Goal: Understand site structure: Understand site structure

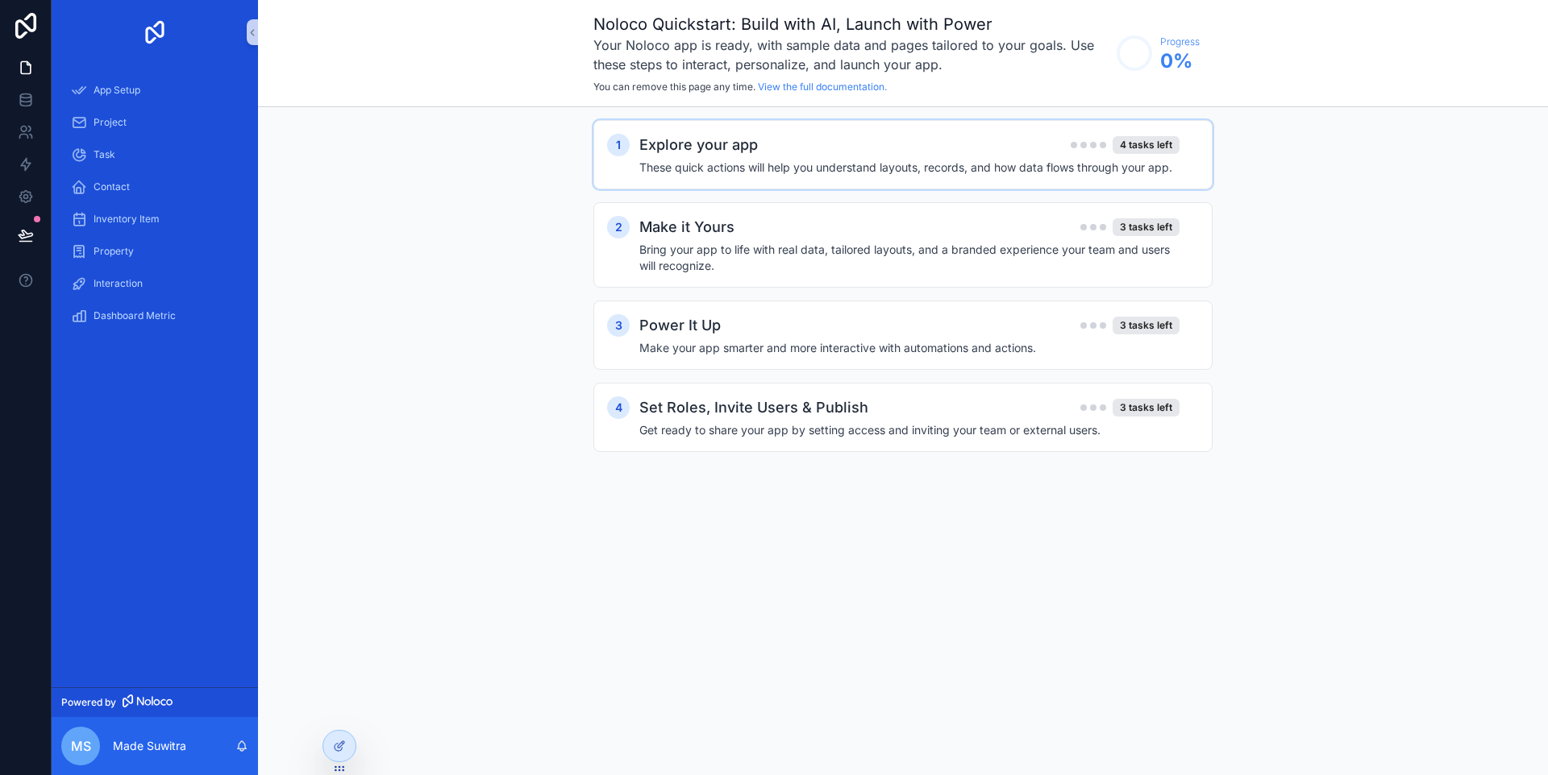
click at [906, 173] on h4 "These quick actions will help you understand layouts, records, and how data flo…" at bounding box center [909, 168] width 540 height 16
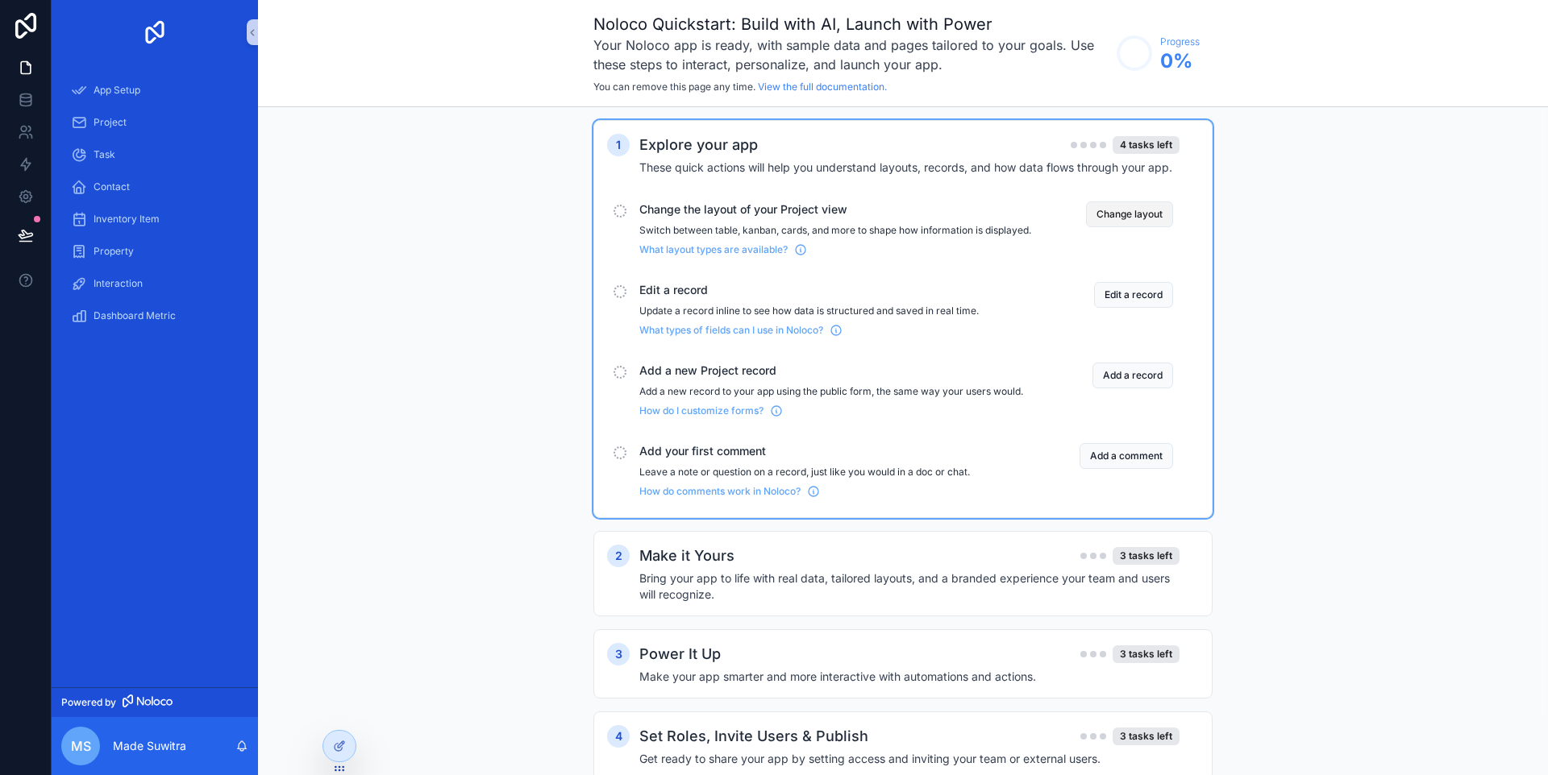
click at [1123, 218] on button "Change layout" at bounding box center [1129, 215] width 87 height 26
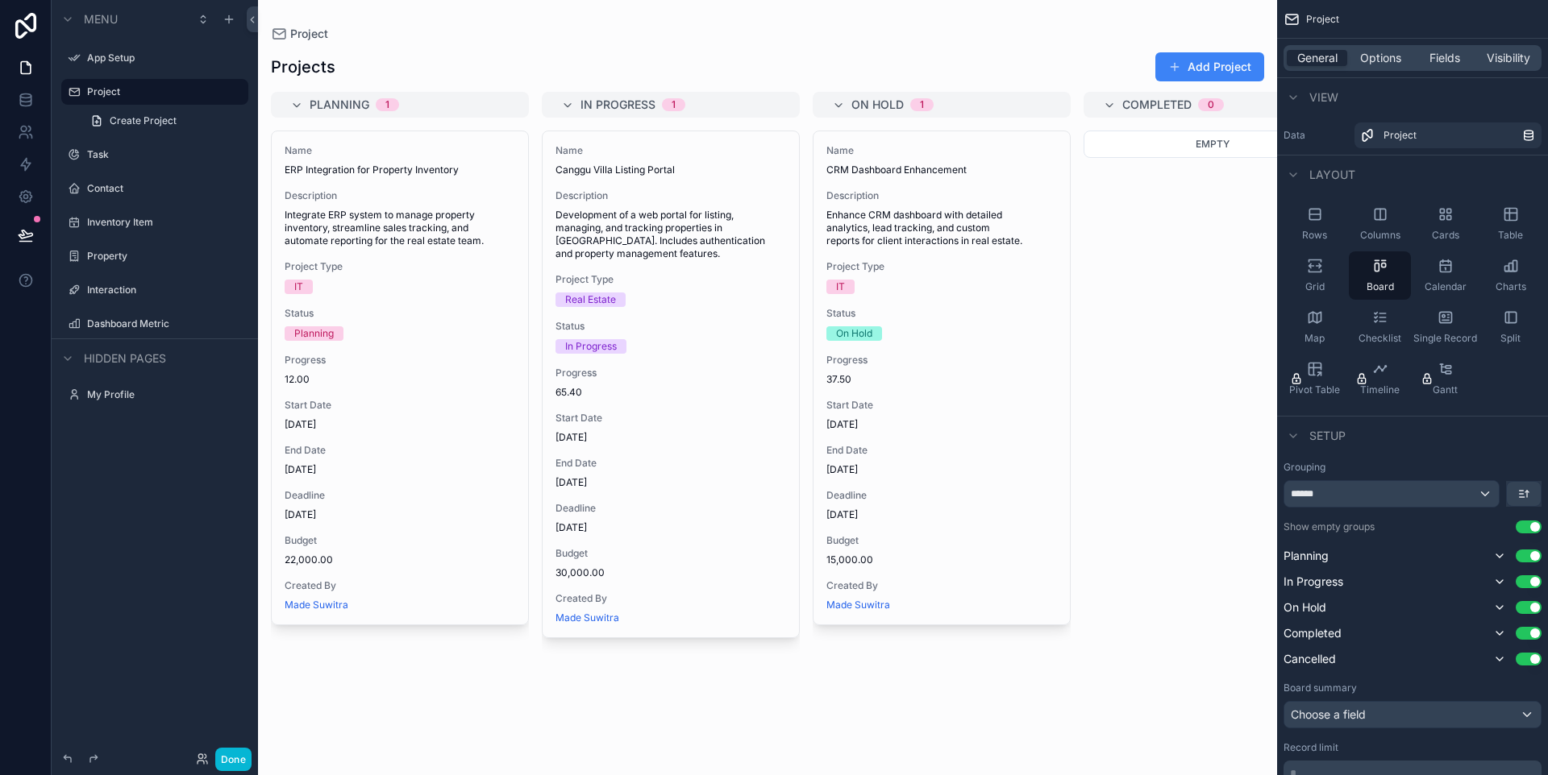
click at [495, 109] on div "scrollable content" at bounding box center [767, 387] width 1019 height 775
click at [352, 106] on span "Planning" at bounding box center [340, 105] width 60 height 16
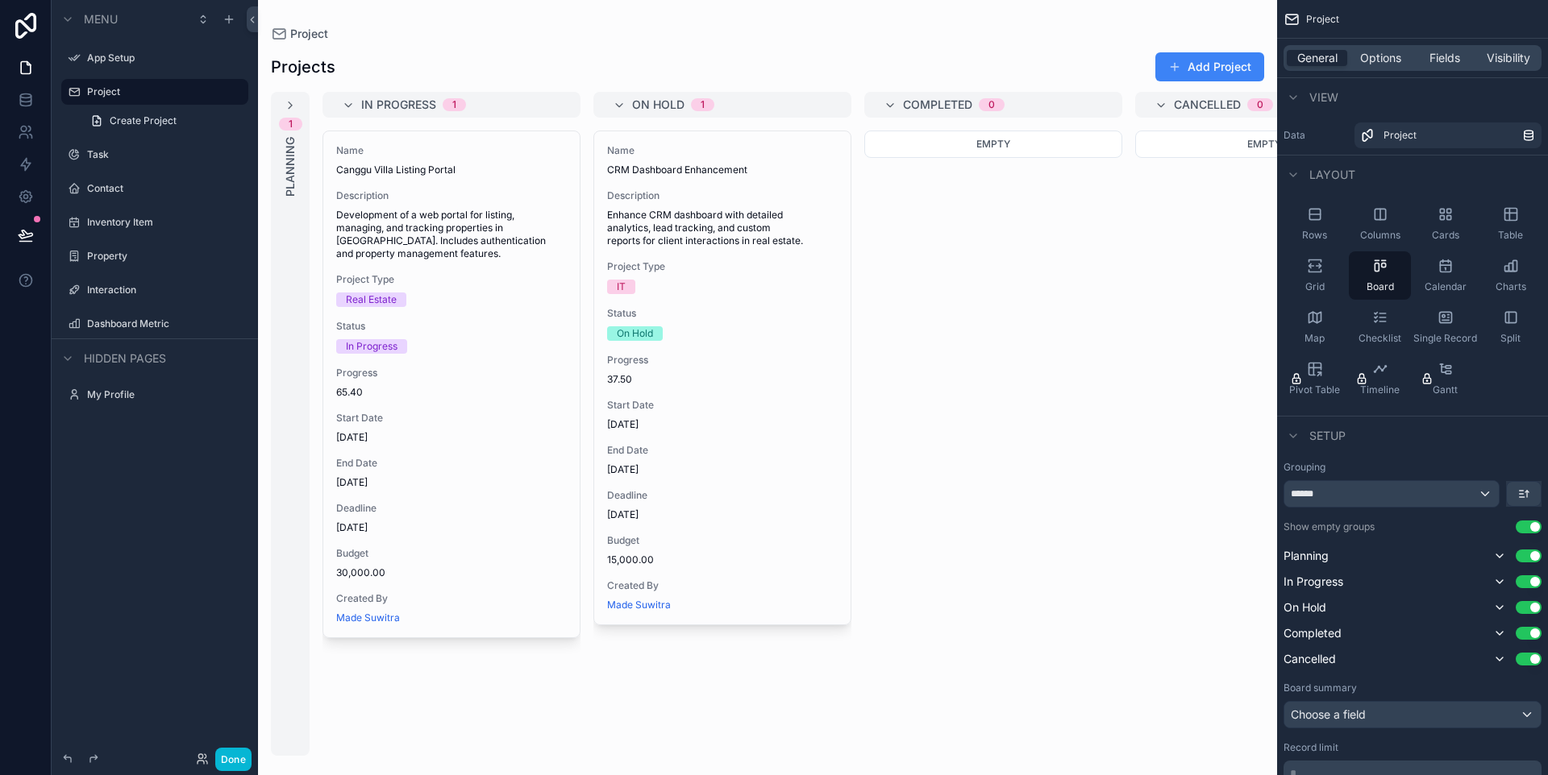
click at [298, 103] on div "1 Planning" at bounding box center [290, 424] width 39 height 664
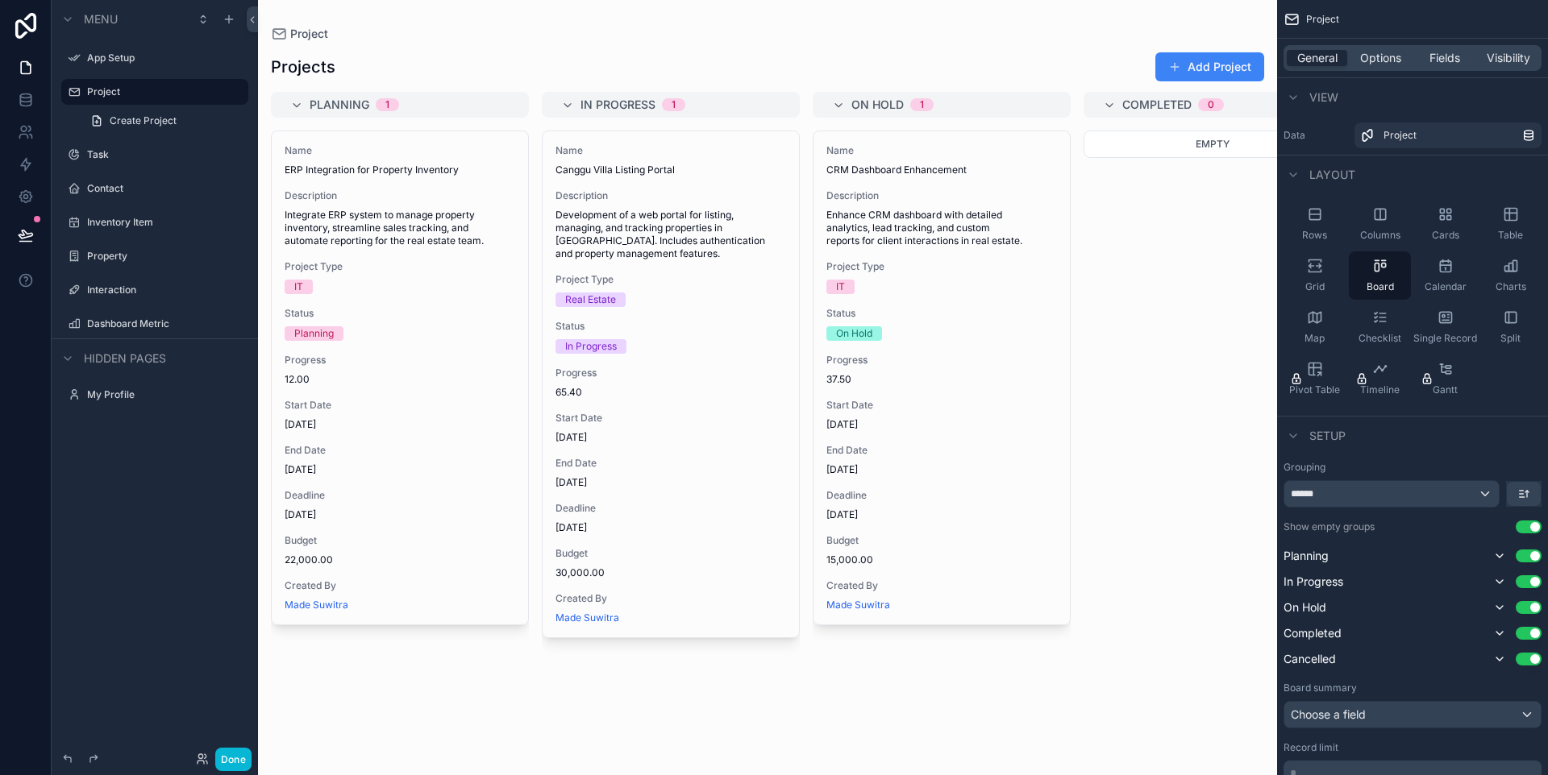
click at [323, 106] on span "Planning" at bounding box center [340, 105] width 60 height 16
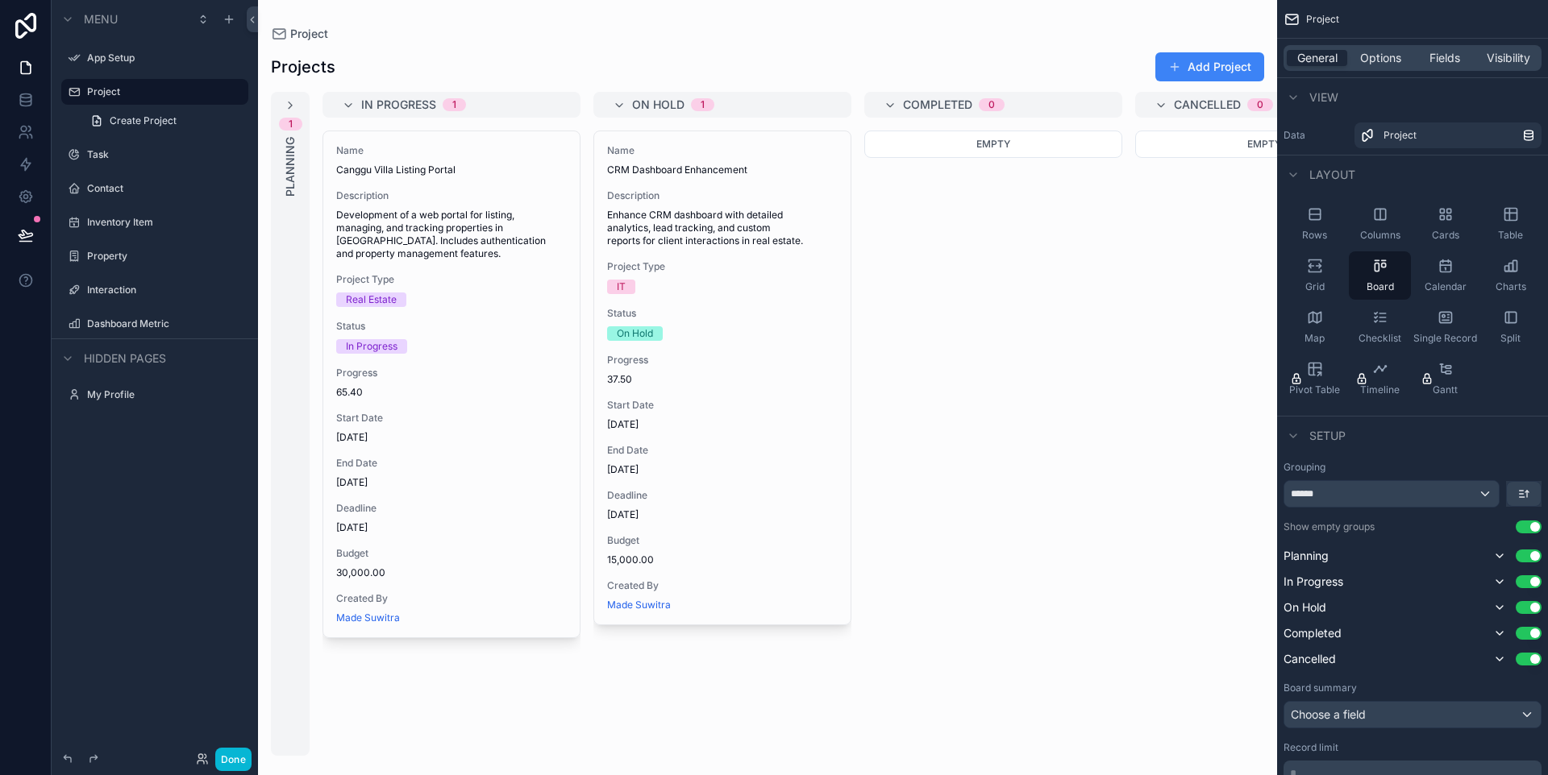
click at [303, 108] on div "1 Planning" at bounding box center [290, 424] width 39 height 664
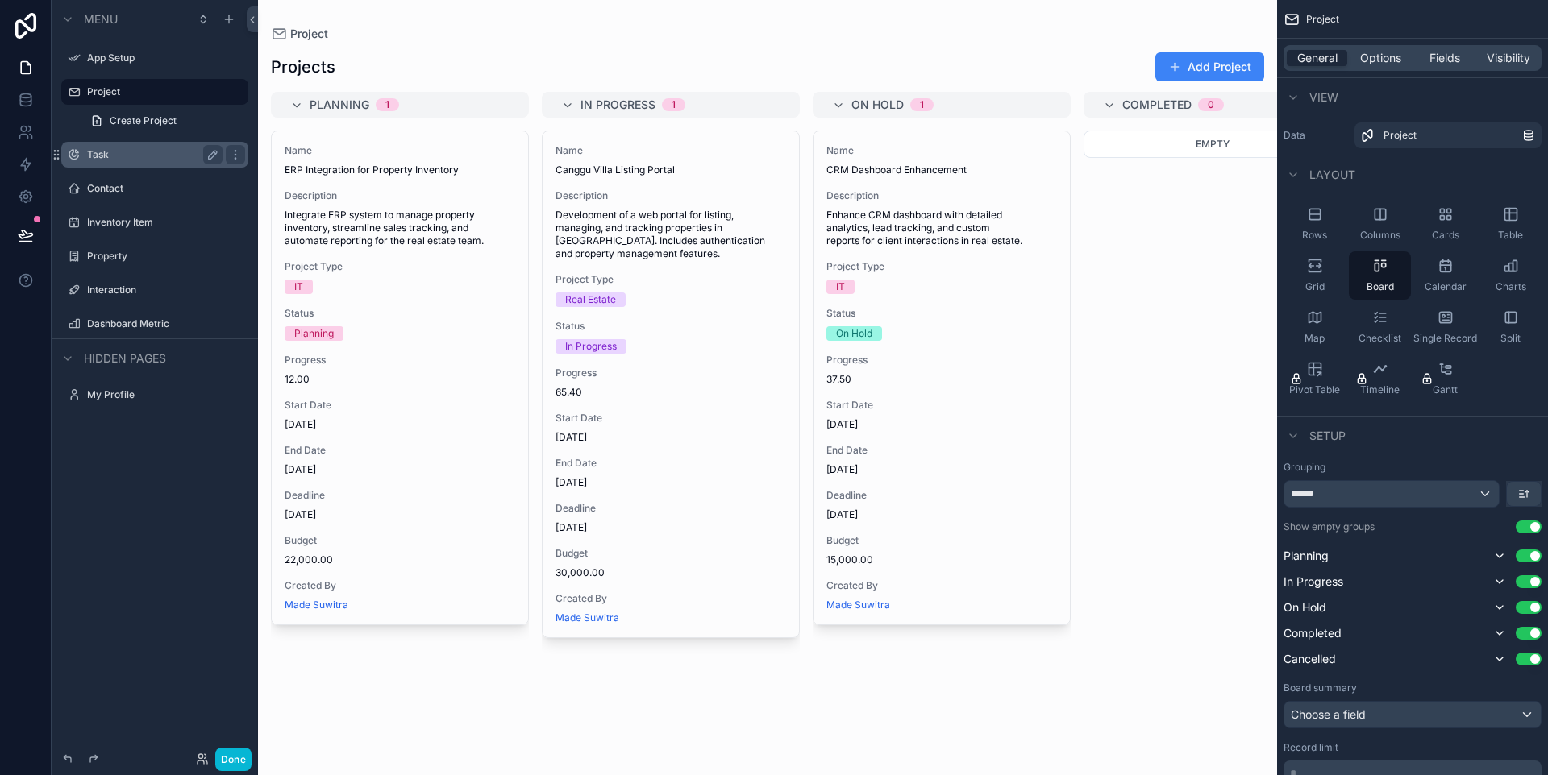
click at [91, 157] on label "Task" at bounding box center [151, 154] width 129 height 13
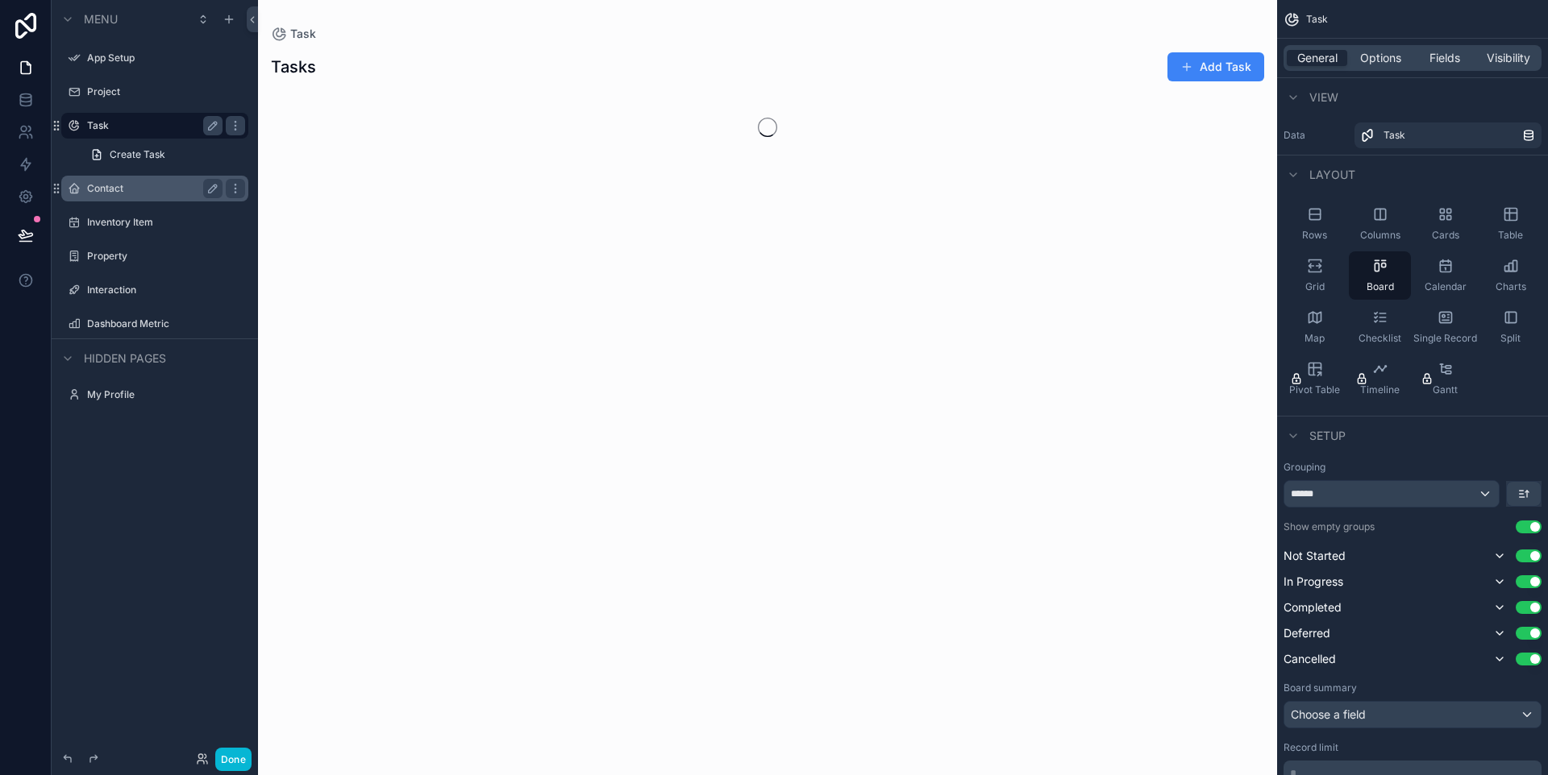
click at [123, 183] on label "Contact" at bounding box center [151, 188] width 129 height 13
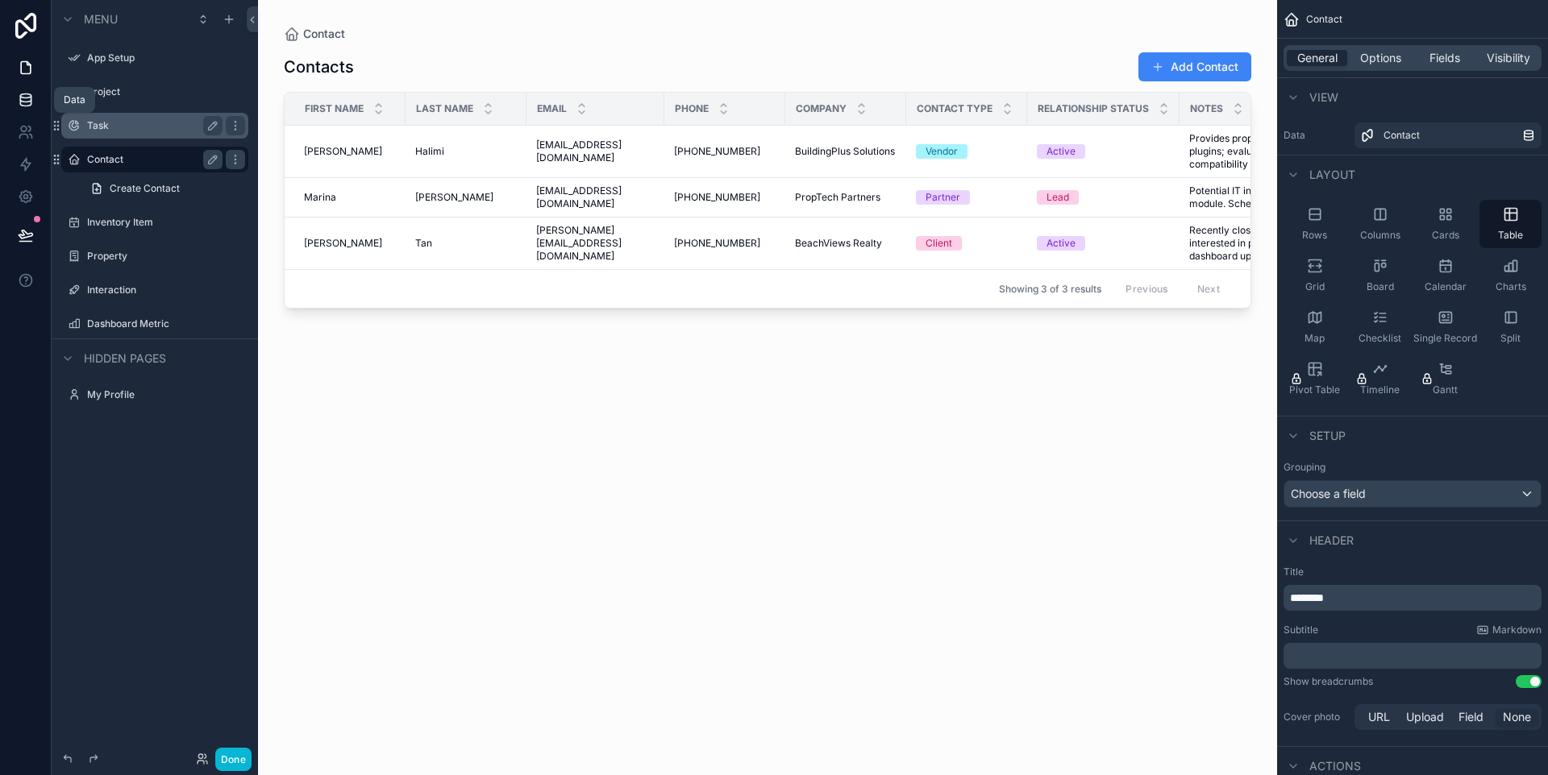
click at [28, 105] on icon at bounding box center [25, 103] width 10 height 6
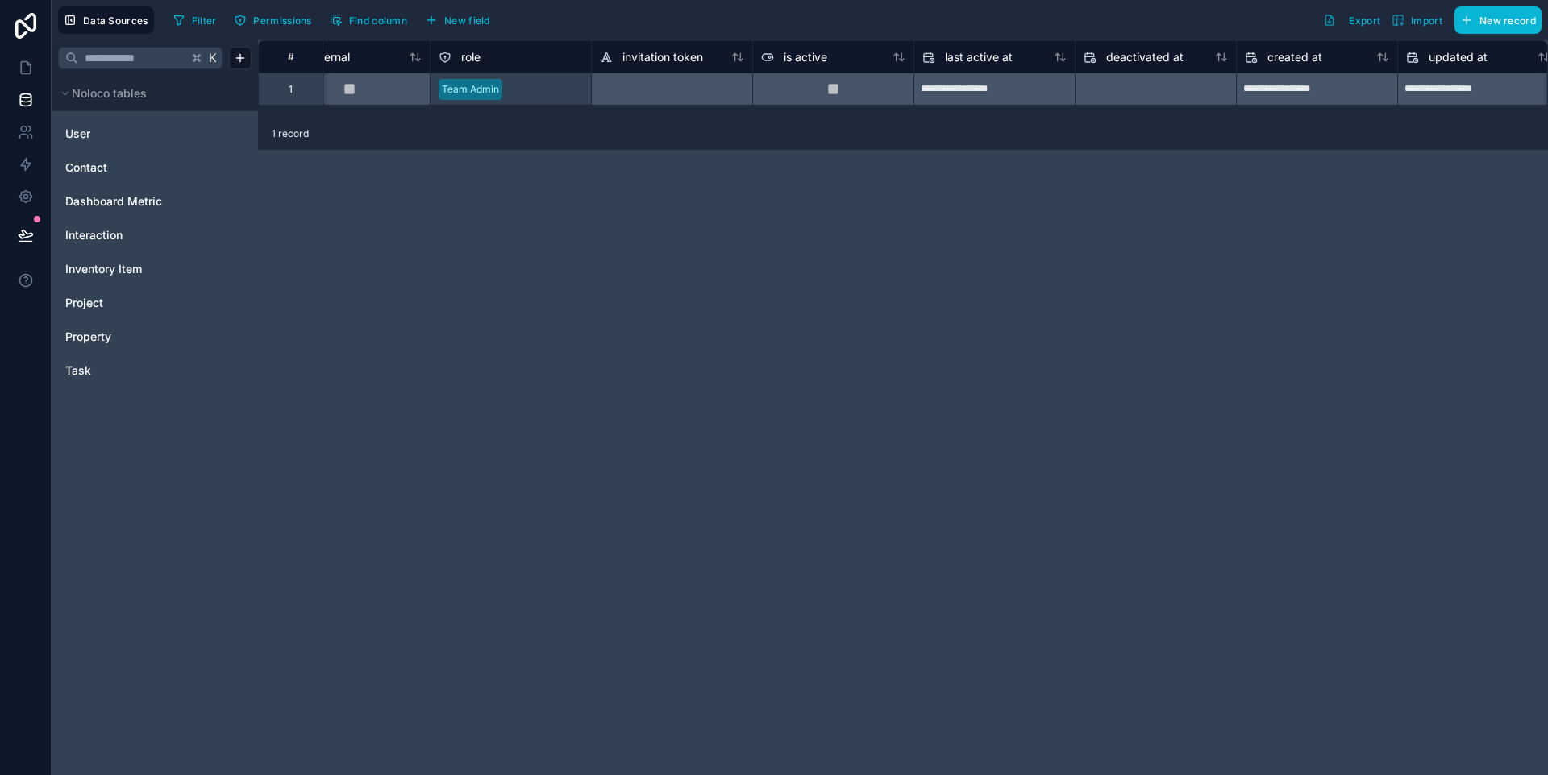
scroll to position [0, 177]
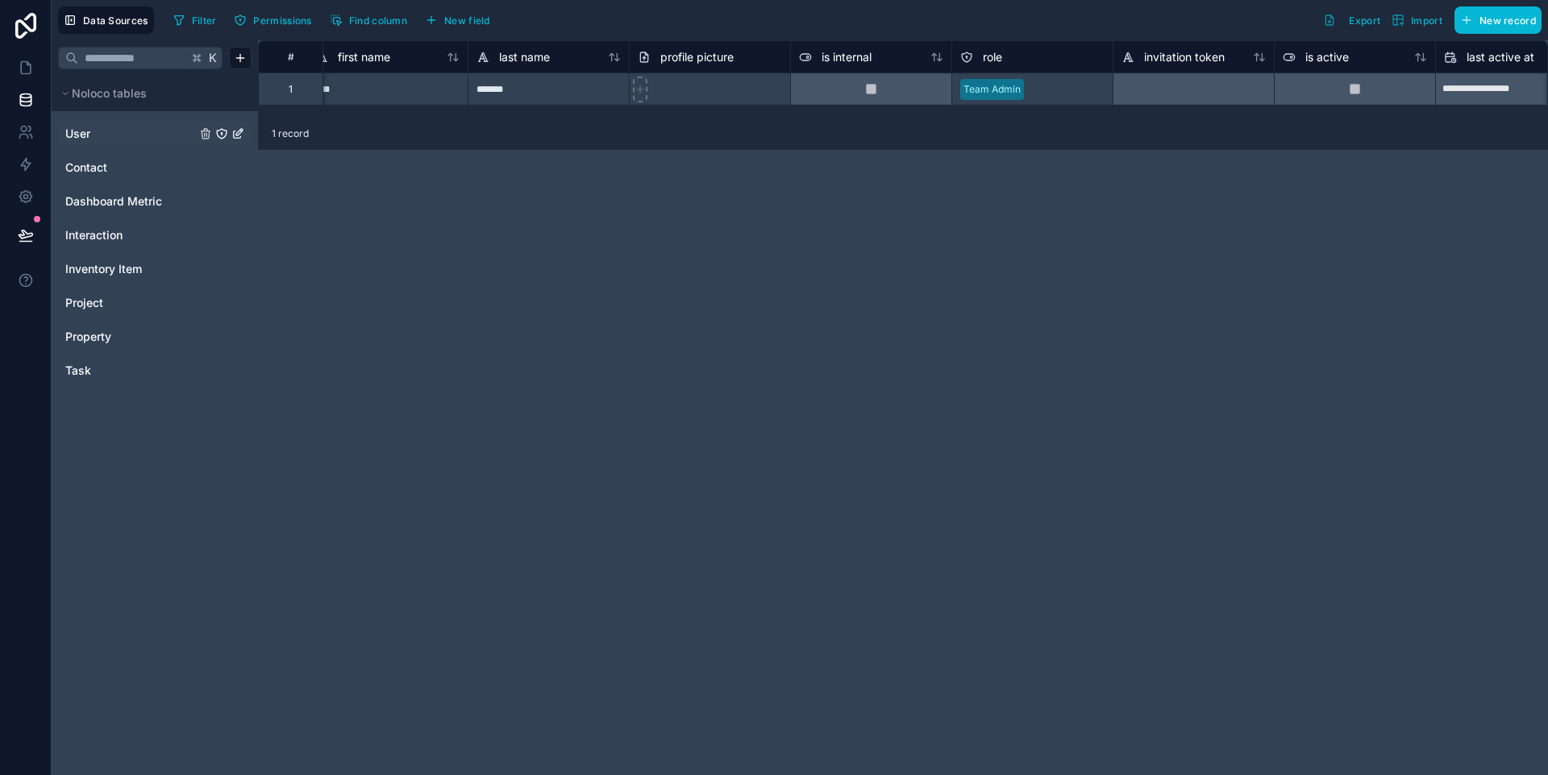
click at [139, 123] on div "User" at bounding box center [154, 134] width 193 height 26
click at [135, 141] on link "User" at bounding box center [130, 134] width 131 height 16
click at [132, 170] on link "Contact" at bounding box center [130, 168] width 131 height 16
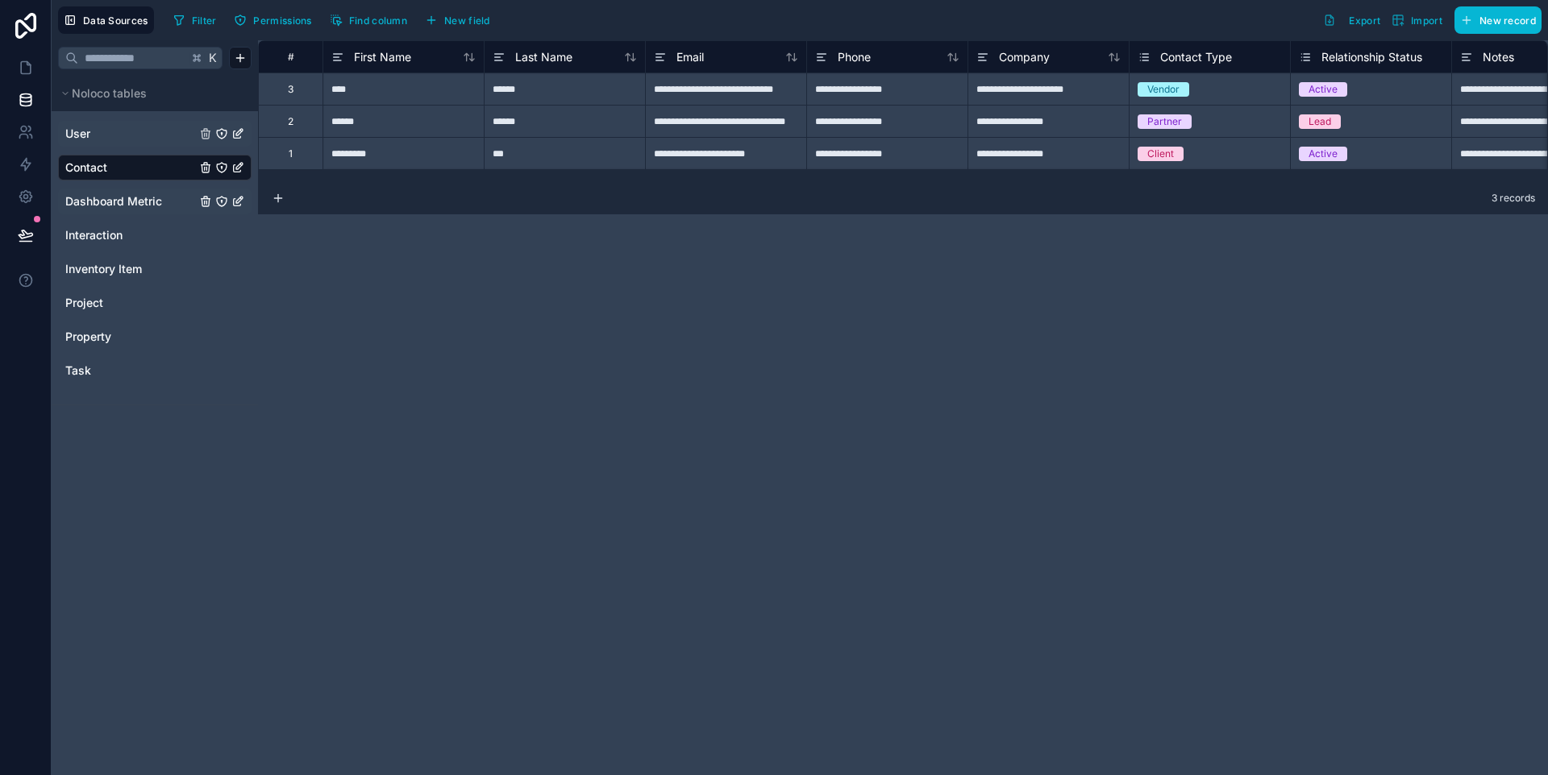
click at [130, 197] on span "Dashboard Metric" at bounding box center [113, 201] width 97 height 16
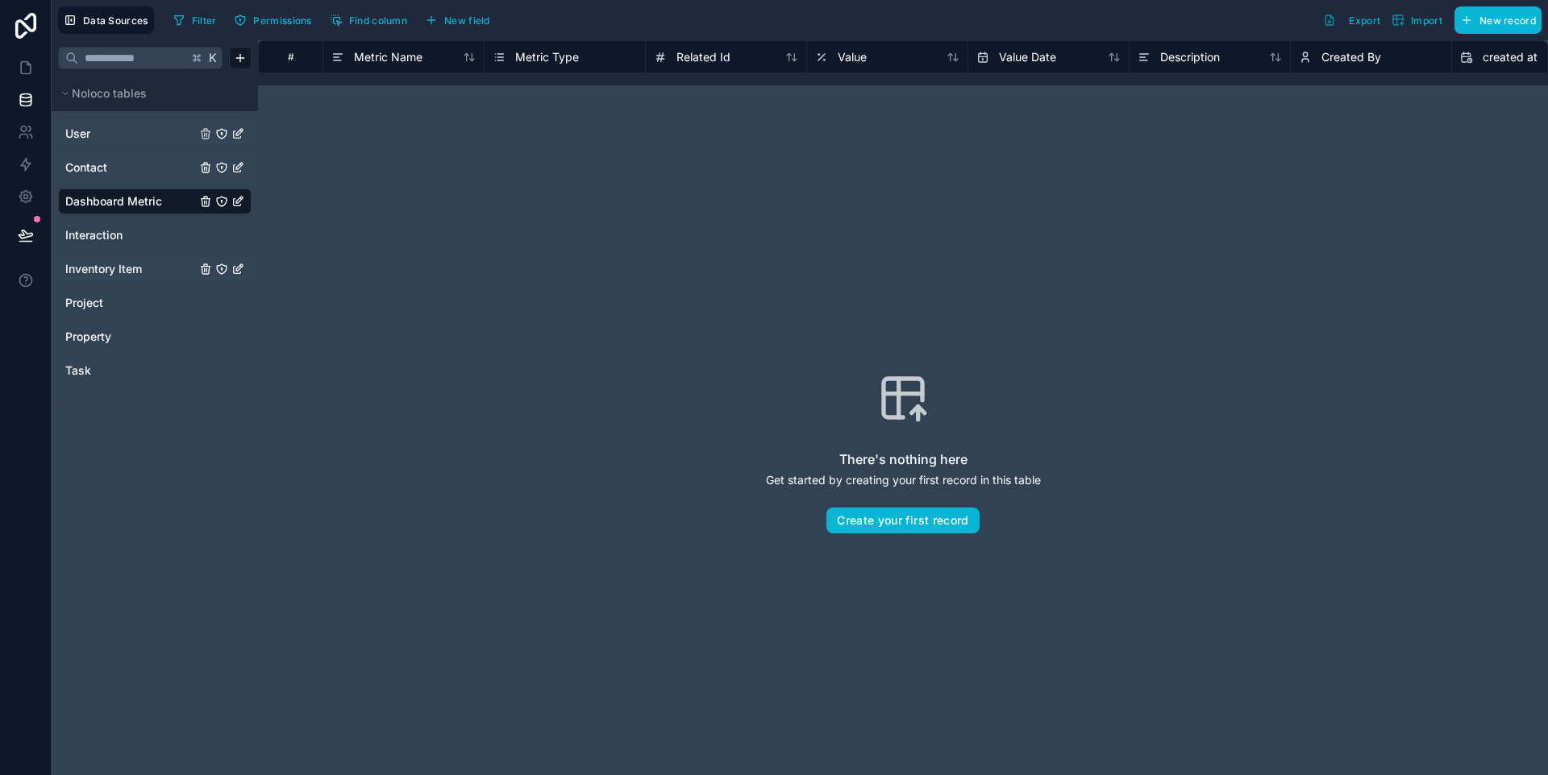
click at [115, 269] on span "Inventory Item" at bounding box center [103, 269] width 77 height 16
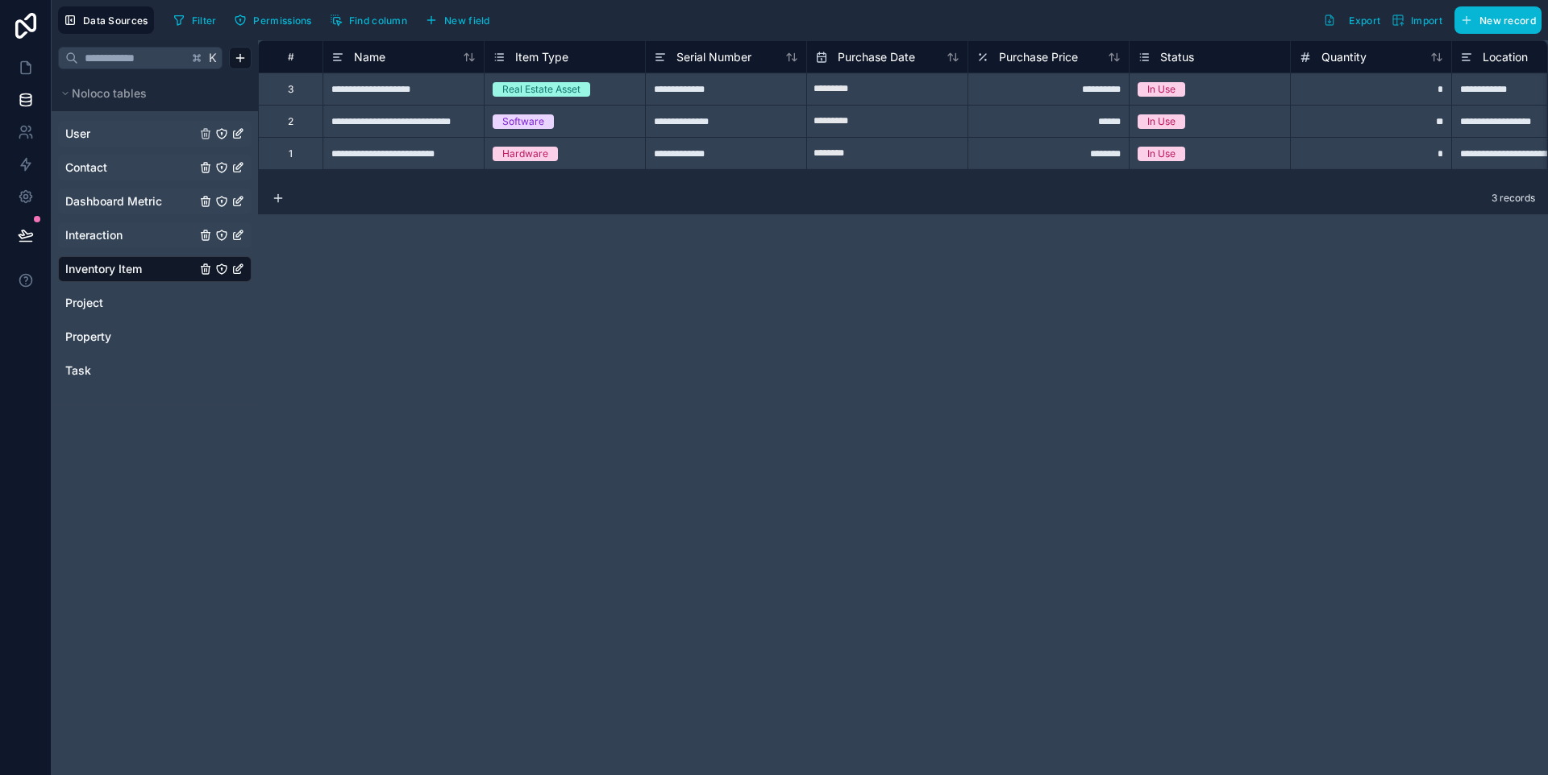
click at [127, 239] on link "Interaction" at bounding box center [130, 235] width 131 height 16
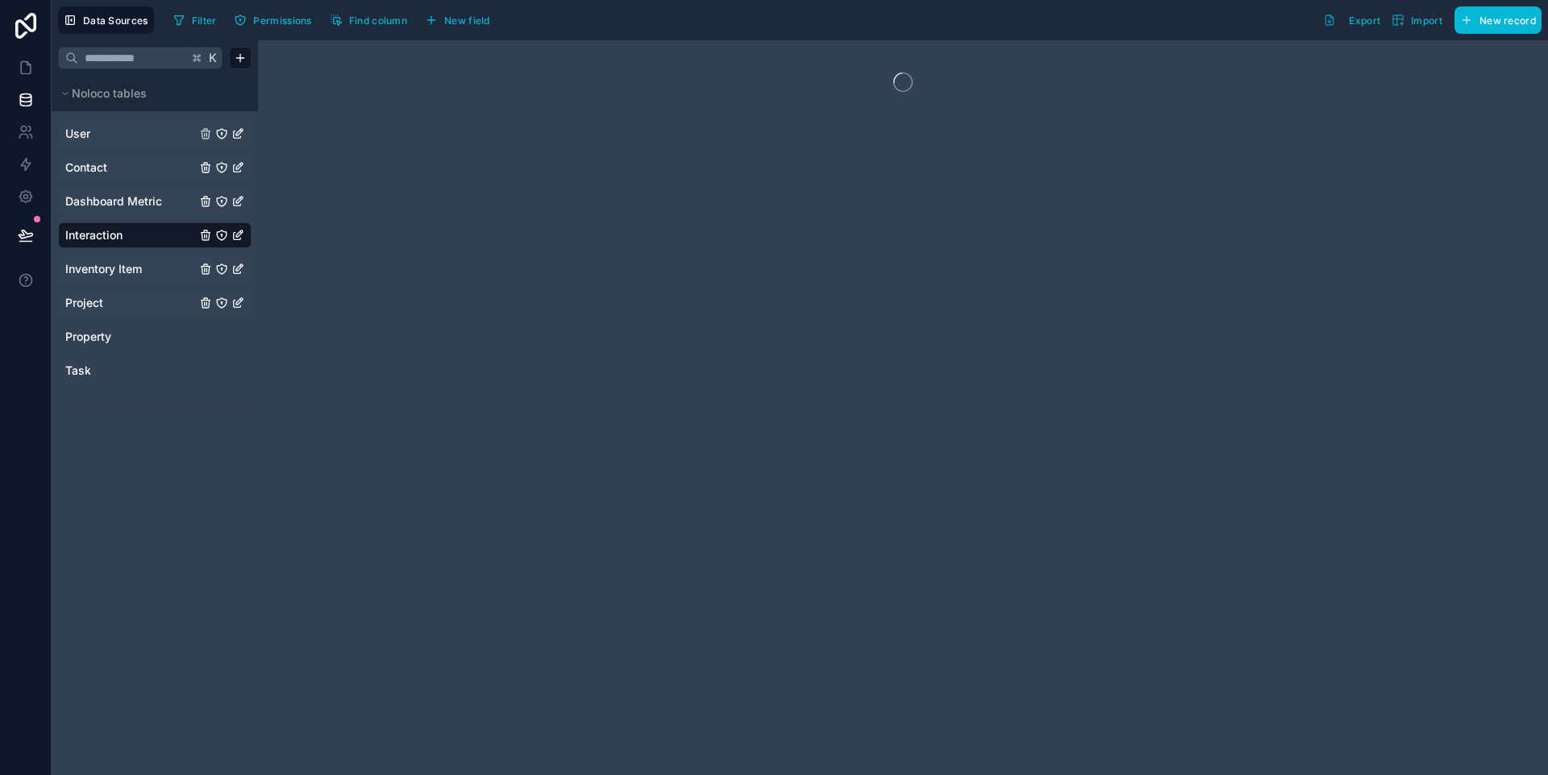
click at [110, 290] on div "Project" at bounding box center [154, 303] width 193 height 26
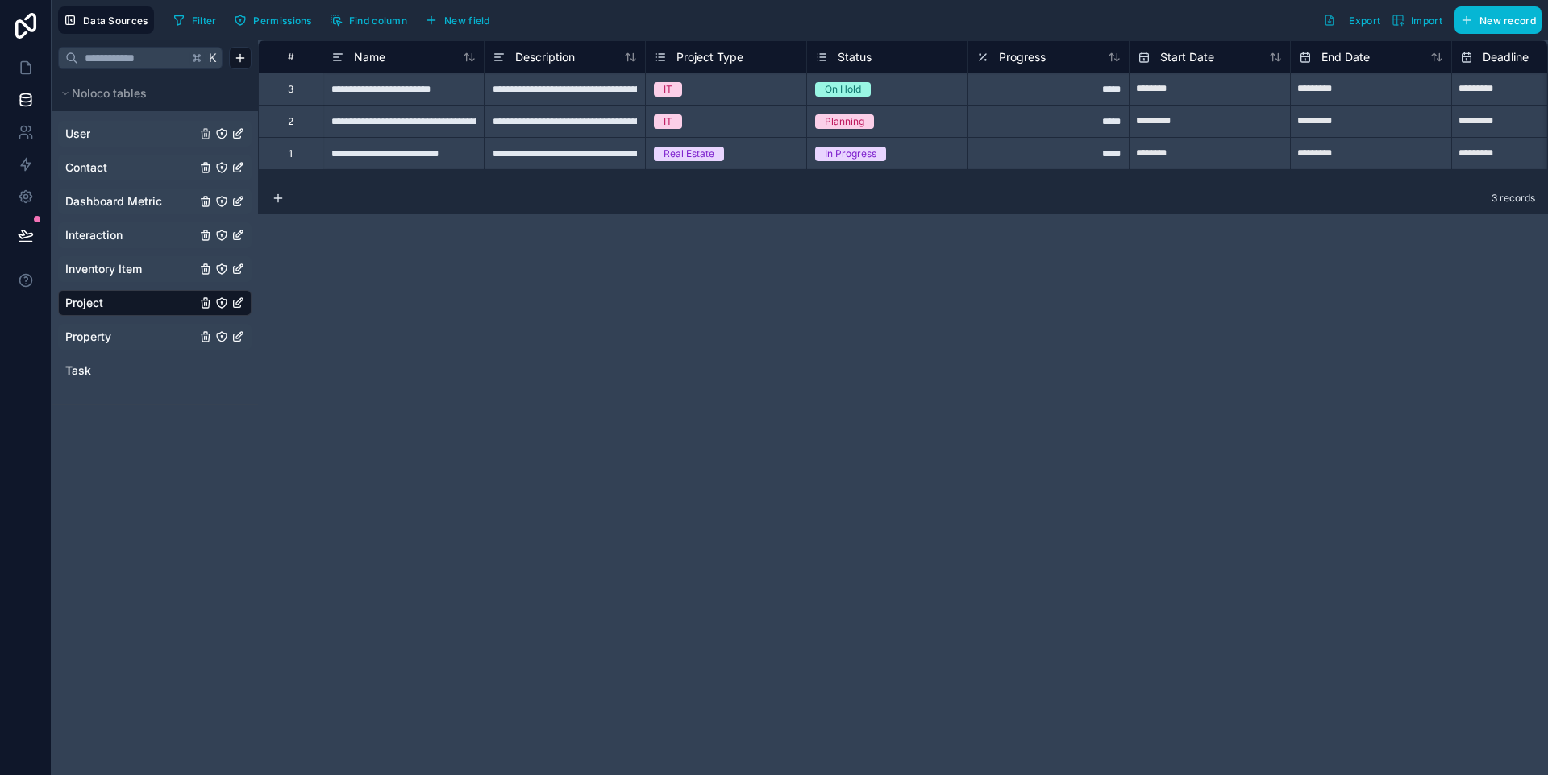
click at [129, 324] on div "Property" at bounding box center [154, 337] width 193 height 26
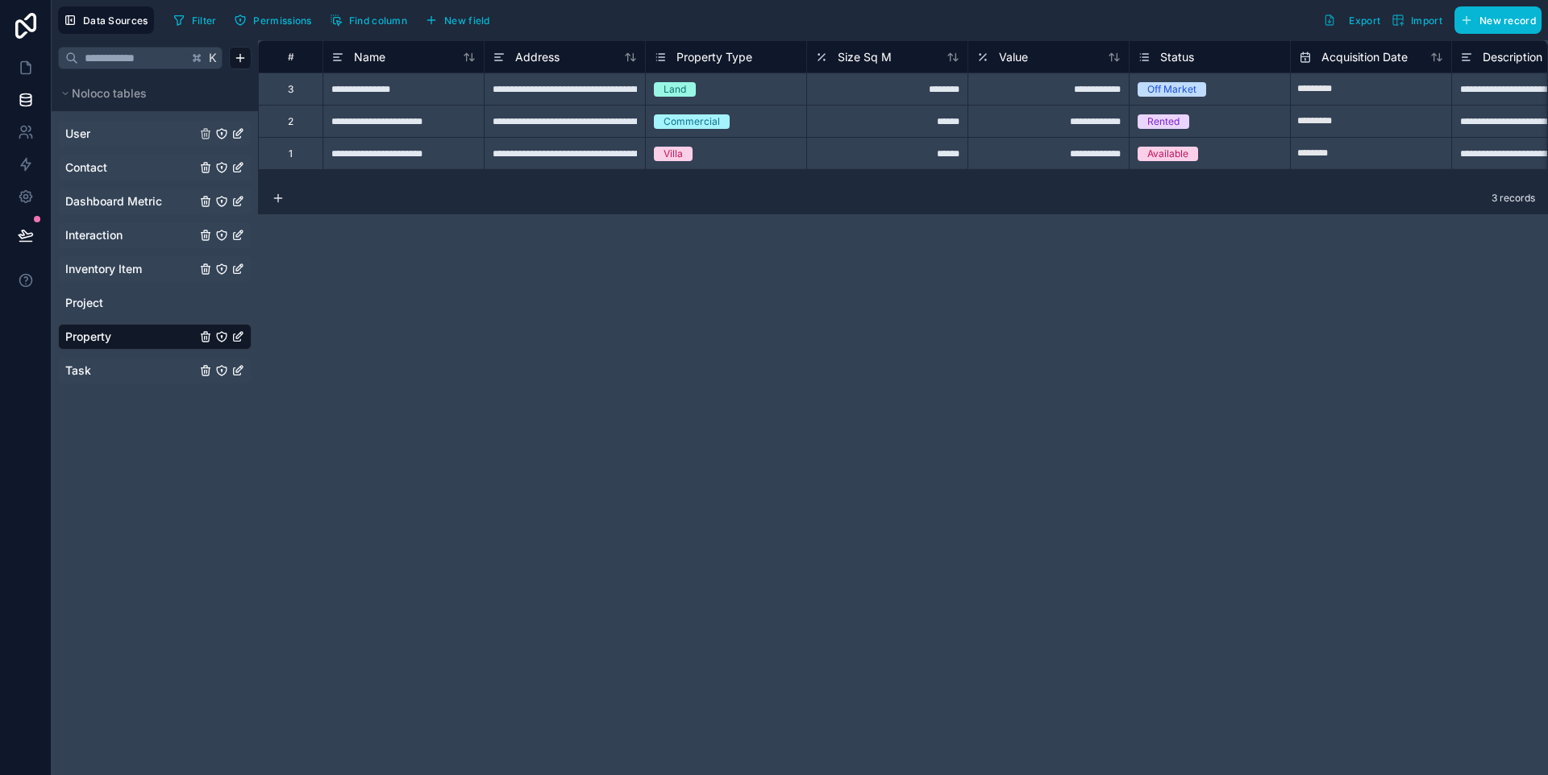
click at [118, 361] on div "Task" at bounding box center [154, 371] width 193 height 26
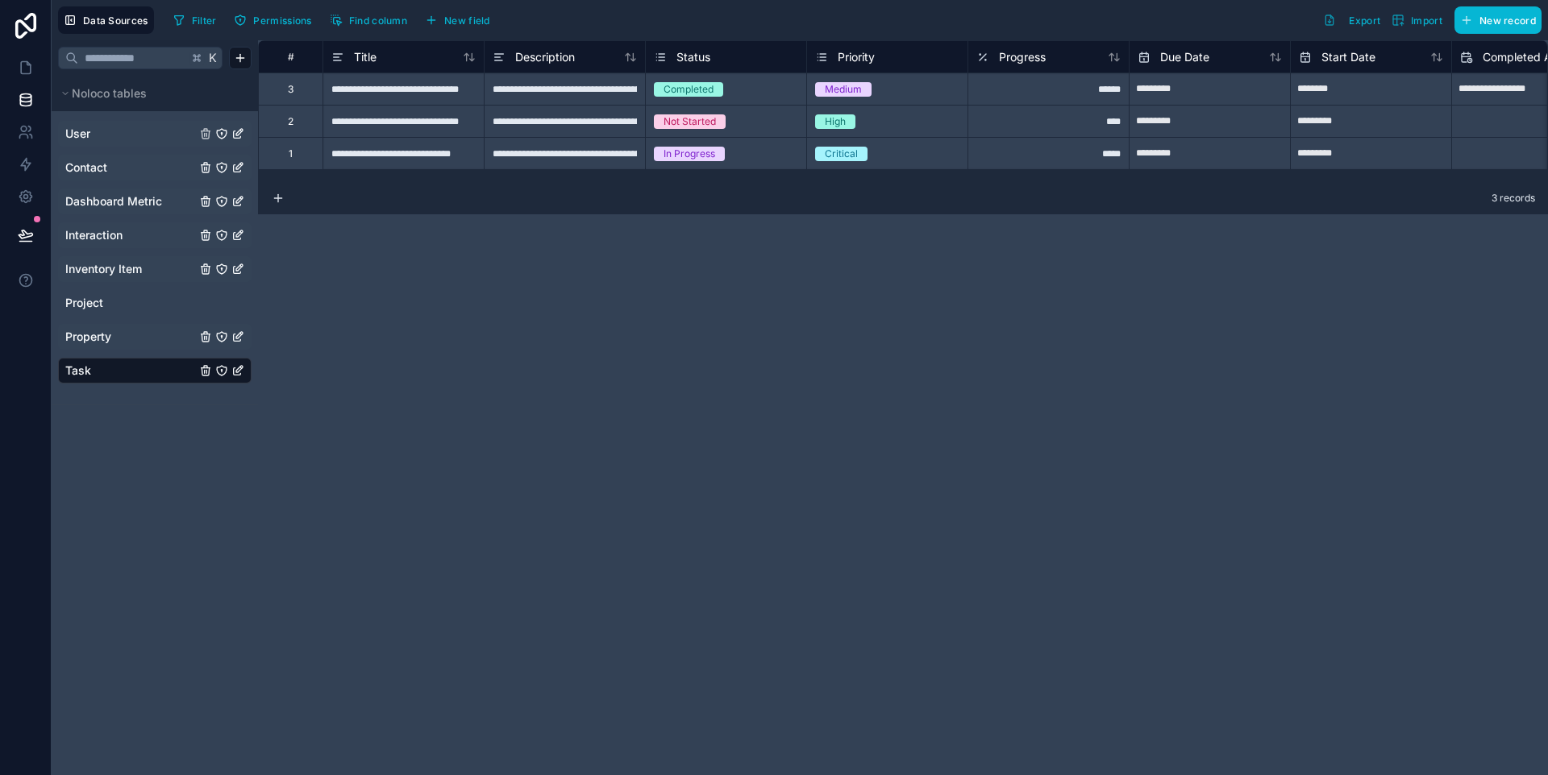
click at [118, 331] on link "Property" at bounding box center [130, 337] width 131 height 16
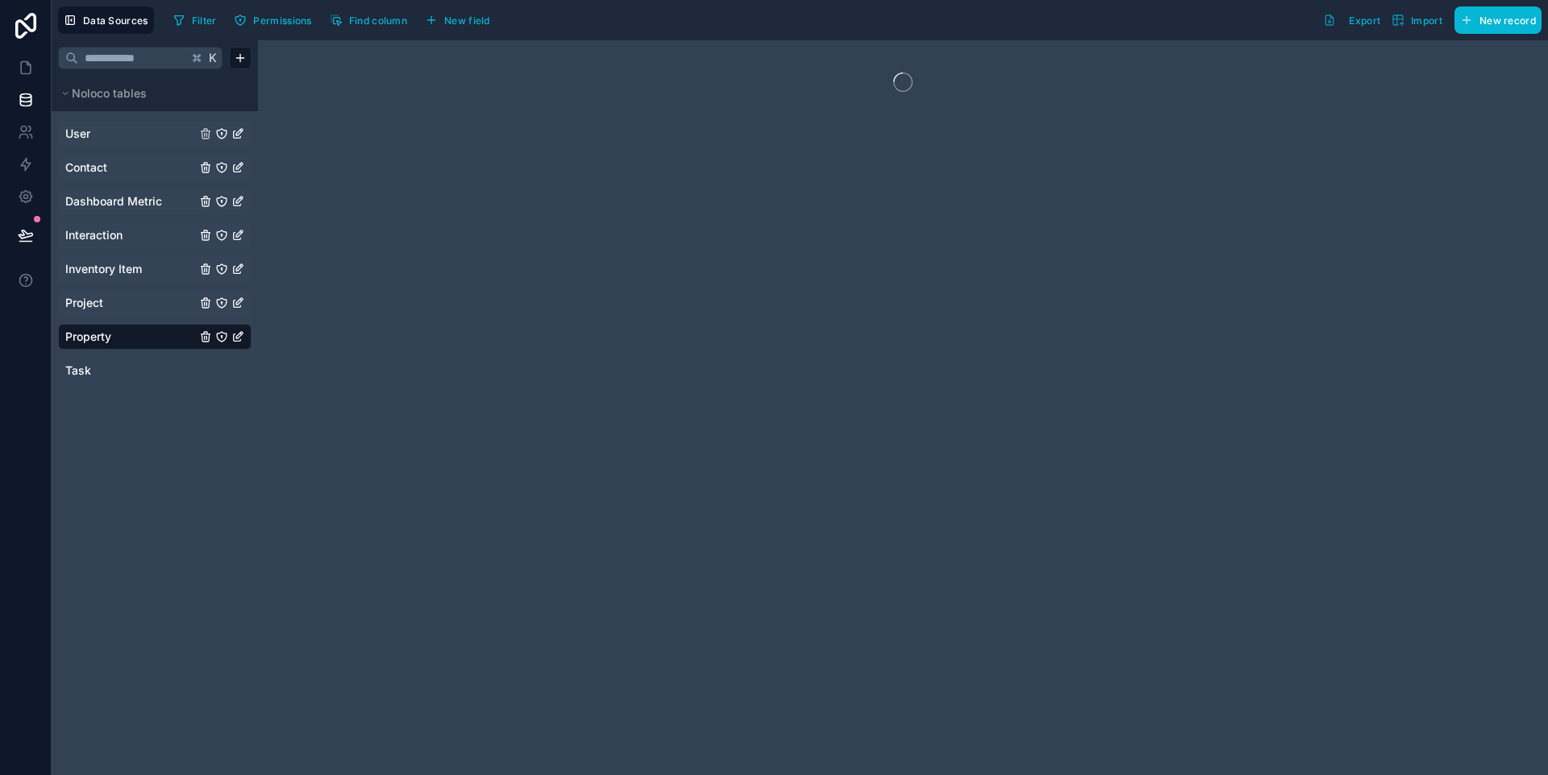
click at [122, 310] on link "Project" at bounding box center [130, 303] width 131 height 16
click at [124, 275] on span "Inventory Item" at bounding box center [103, 269] width 77 height 16
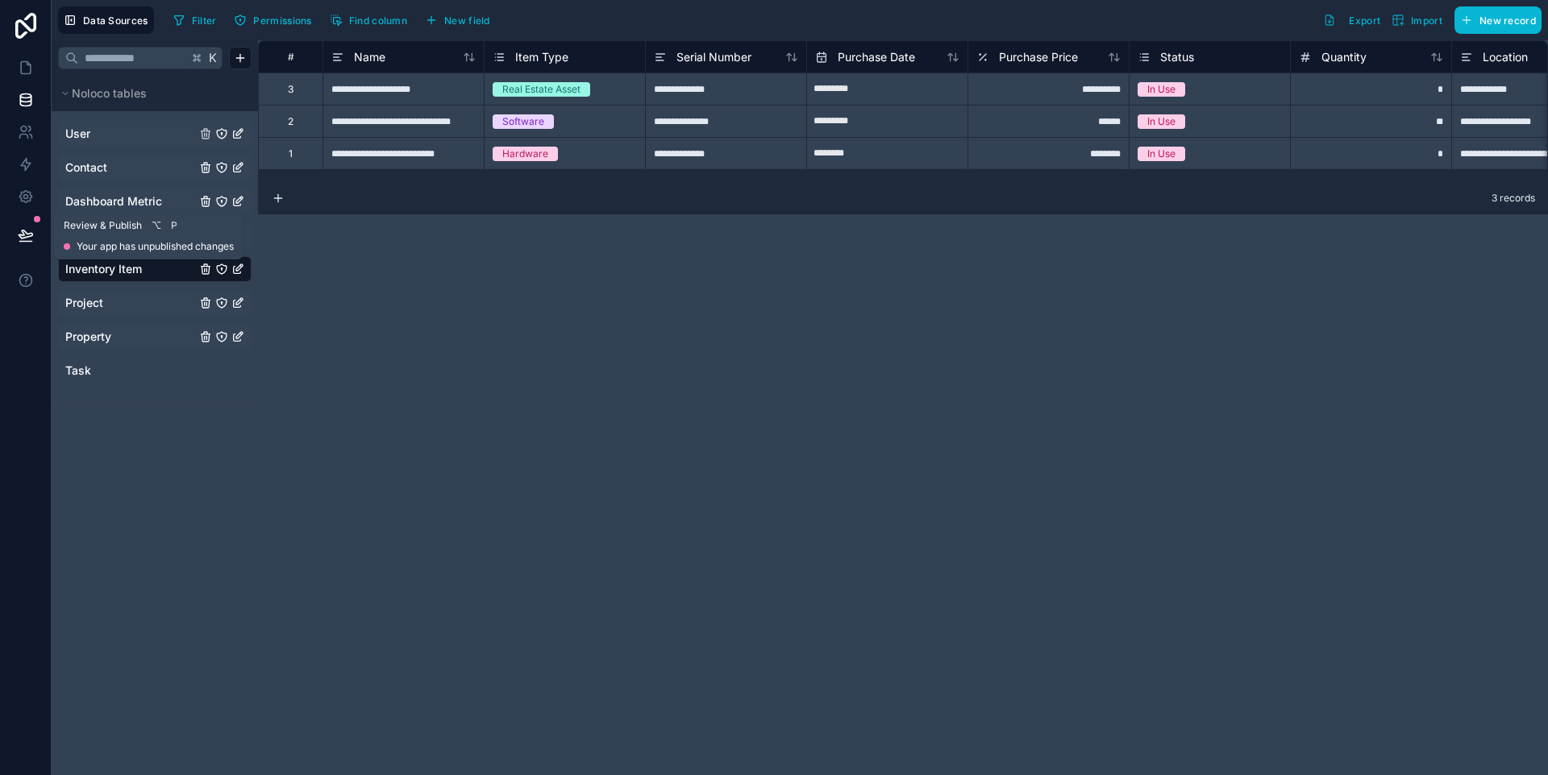
click at [31, 221] on button at bounding box center [25, 235] width 35 height 45
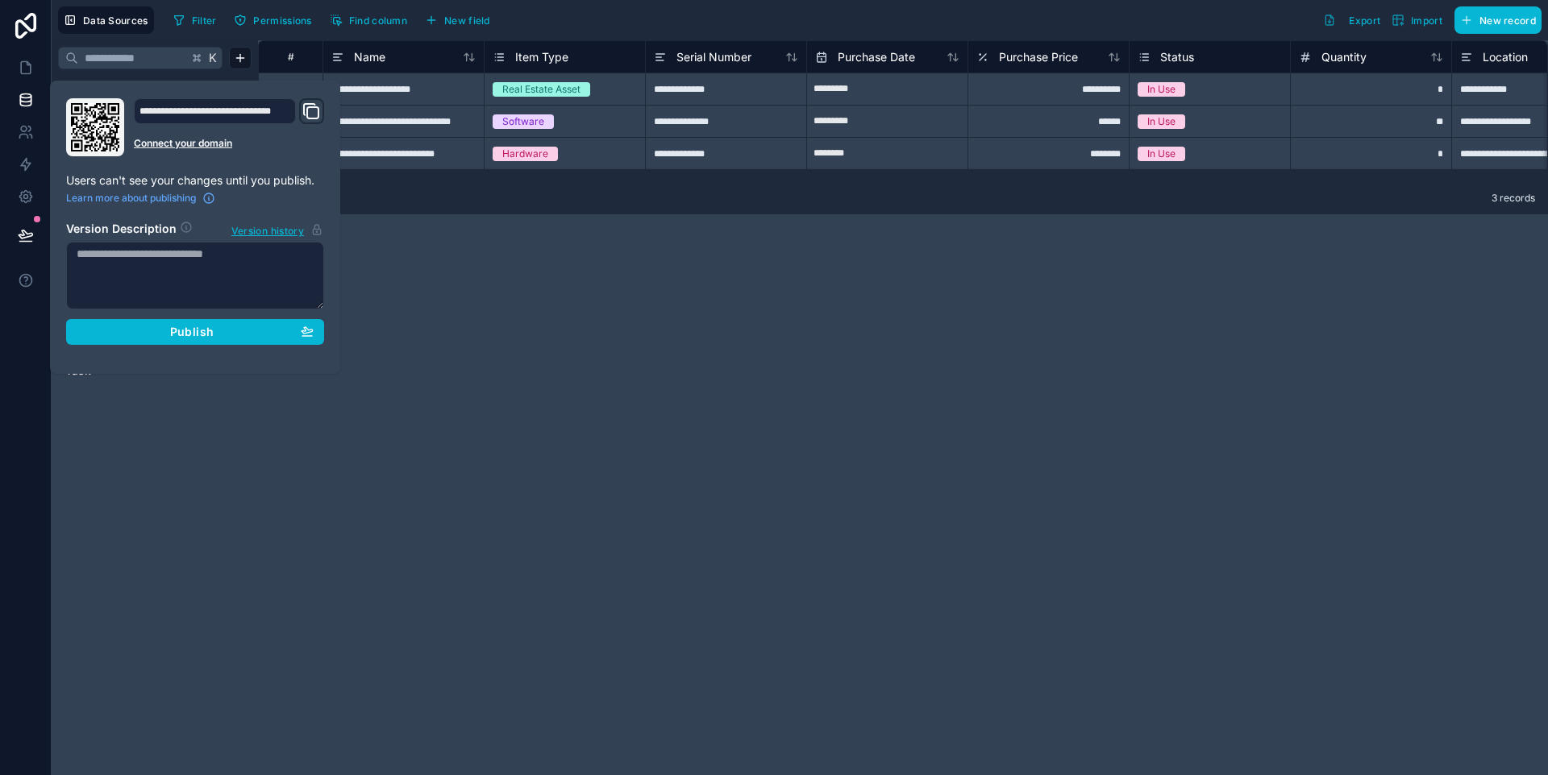
click at [489, 364] on div "**********" at bounding box center [903, 407] width 1290 height 735
